Goal: Complete application form

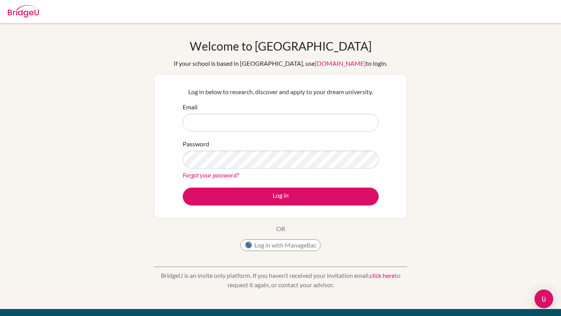
click at [243, 121] on input "Email" at bounding box center [281, 123] width 196 height 18
click at [246, 133] on form "Email Password Forgot your password? Log in" at bounding box center [281, 153] width 196 height 103
click at [242, 126] on input "Email" at bounding box center [281, 123] width 196 height 18
click at [343, 121] on input "Email" at bounding box center [281, 123] width 196 height 18
click at [250, 127] on input "Email" at bounding box center [281, 123] width 196 height 18
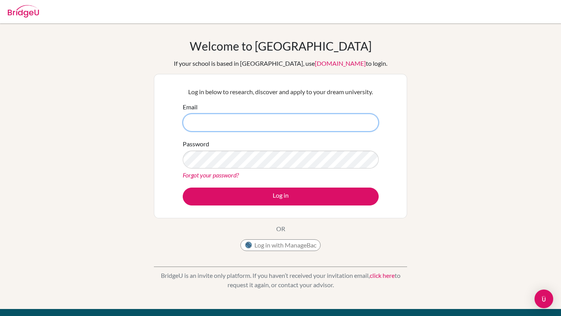
click at [250, 127] on input "Email" at bounding box center [281, 123] width 196 height 18
type input "s"
click at [225, 122] on input "Email" at bounding box center [281, 123] width 196 height 18
click at [246, 128] on input "Email" at bounding box center [281, 123] width 196 height 18
